Goal: Obtain resource: Download file/media

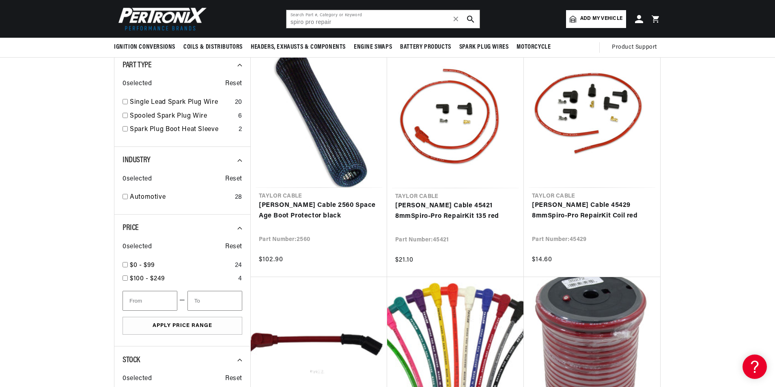
scroll to position [0, 246]
drag, startPoint x: 357, startPoint y: 21, endPoint x: 181, endPoint y: 24, distance: 175.7
click at [181, 24] on header "BETTER SEARCH RESULTS Add your vehicle's year, make, and model to find parts be…" at bounding box center [387, 19] width 587 height 38
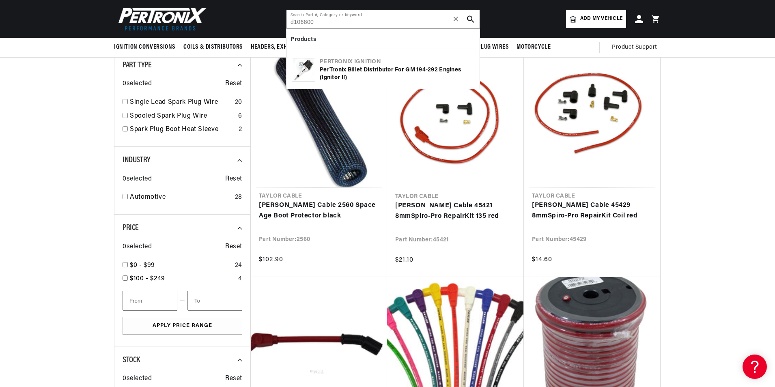
type input "d106800"
click at [348, 72] on div "PerTronix Billet Distributor for GM 194-292 Engines (Ignitor II)" at bounding box center [397, 74] width 155 height 16
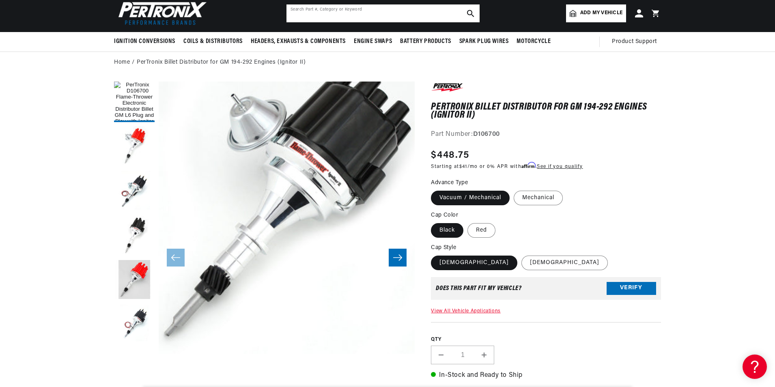
click at [321, 13] on input "text" at bounding box center [382, 13] width 193 height 18
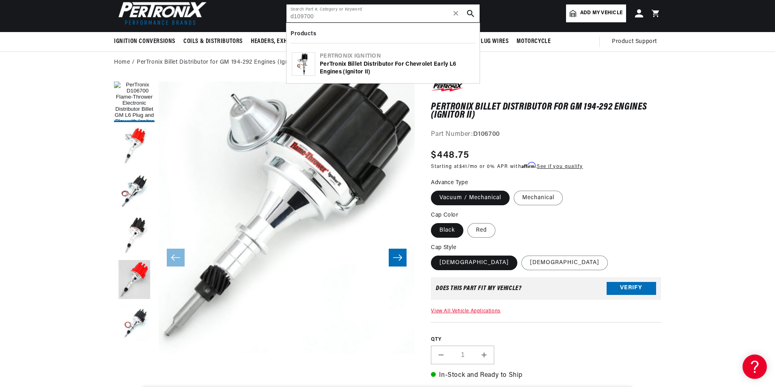
scroll to position [0, 246]
type input "d109700"
click at [358, 63] on div "PerTronix Billet Distributor for Chevrolet Early L6 Engines (Ignitor II)" at bounding box center [397, 68] width 155 height 16
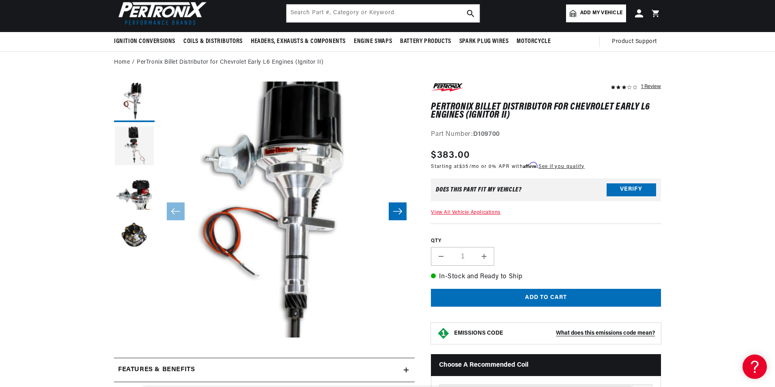
scroll to position [0, 246]
click at [133, 363] on button "Open media 1 in modal" at bounding box center [133, 363] width 0 height 0
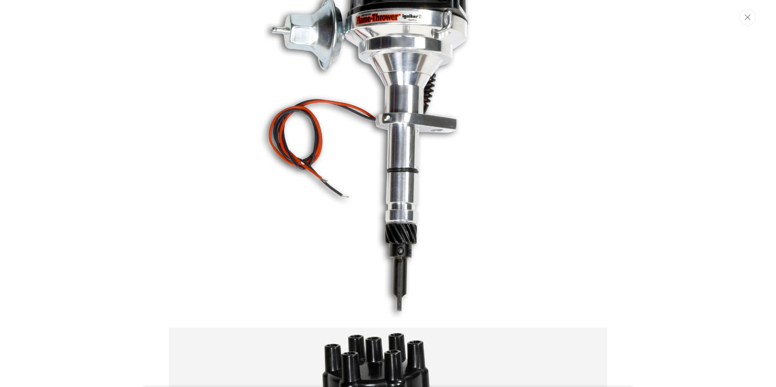
scroll to position [155, 0]
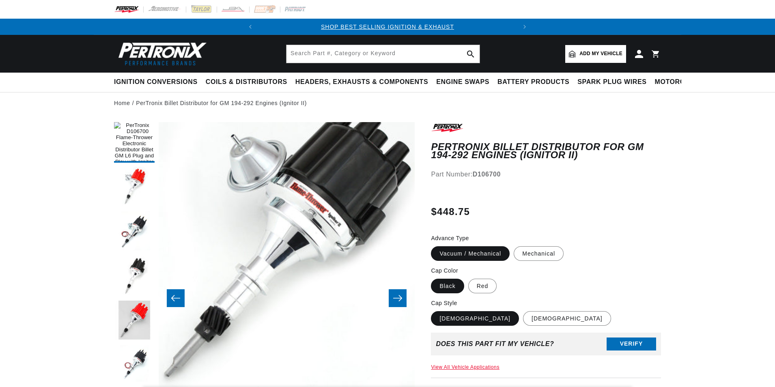
scroll to position [41, 0]
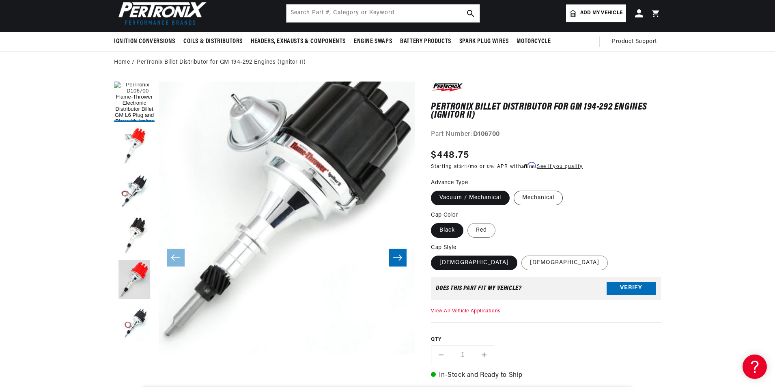
click at [550, 198] on label "Mechanical" at bounding box center [538, 198] width 49 height 15
click at [514, 189] on input "Mechanical" at bounding box center [514, 189] width 0 height 0
radio input "true"
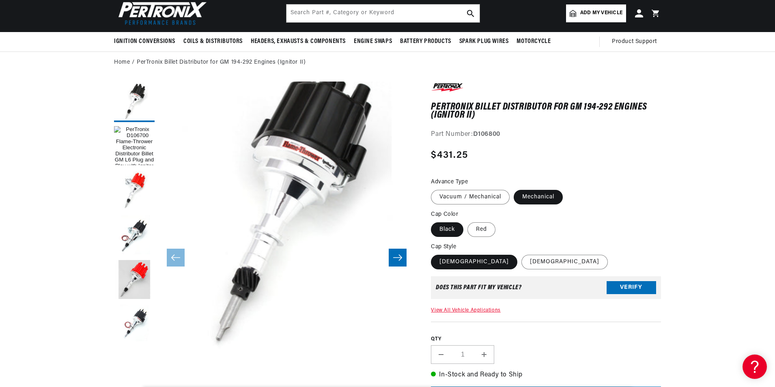
scroll to position [0, 246]
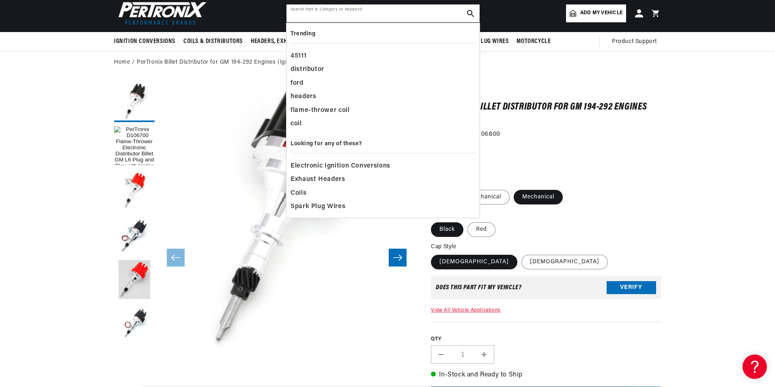
click at [343, 14] on input "text" at bounding box center [382, 13] width 193 height 18
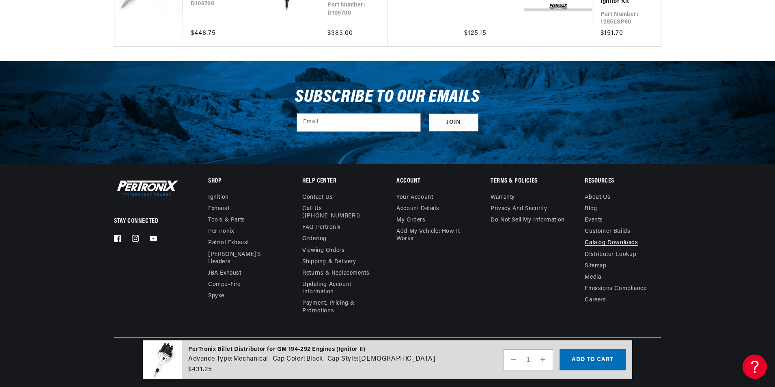
click at [619, 241] on link "Catalog Downloads" at bounding box center [611, 242] width 53 height 11
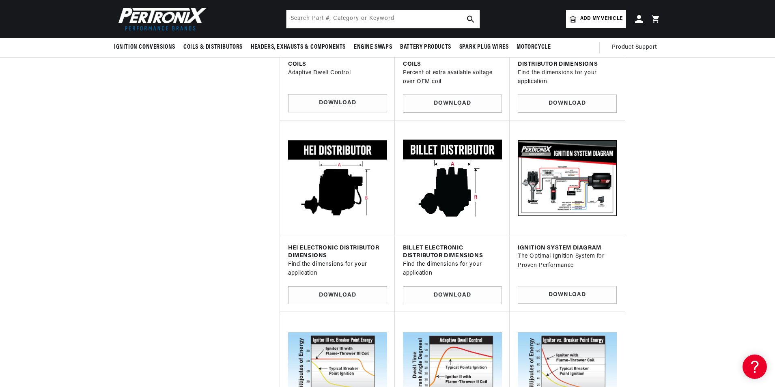
scroll to position [0, 246]
click at [471, 288] on link "Download" at bounding box center [452, 295] width 99 height 18
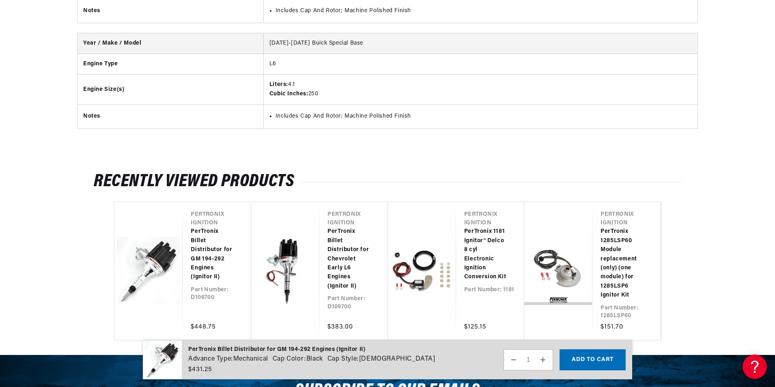
scroll to position [0, 246]
